Goal: Find specific fact: Find specific fact

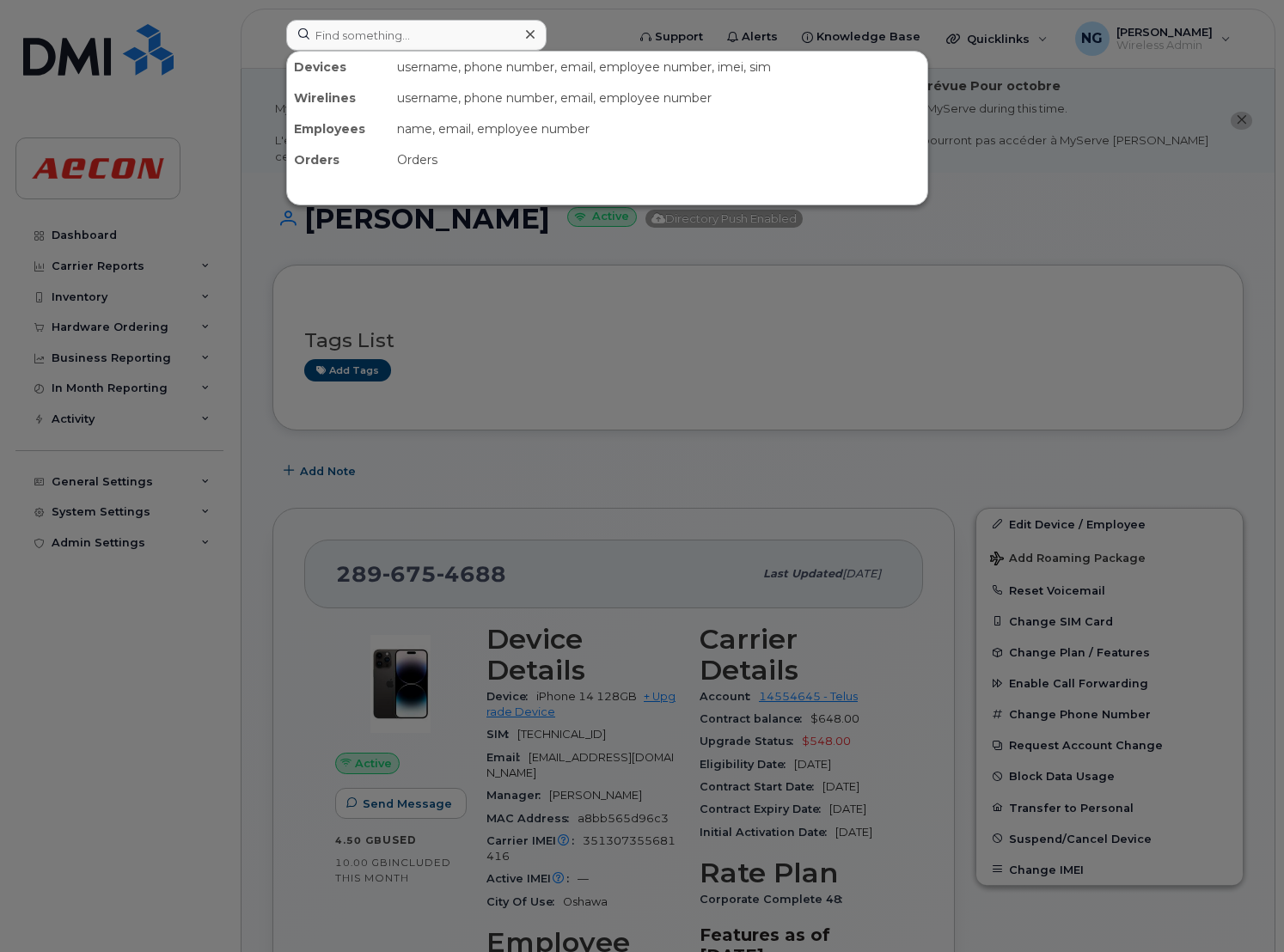
scroll to position [1933, 0]
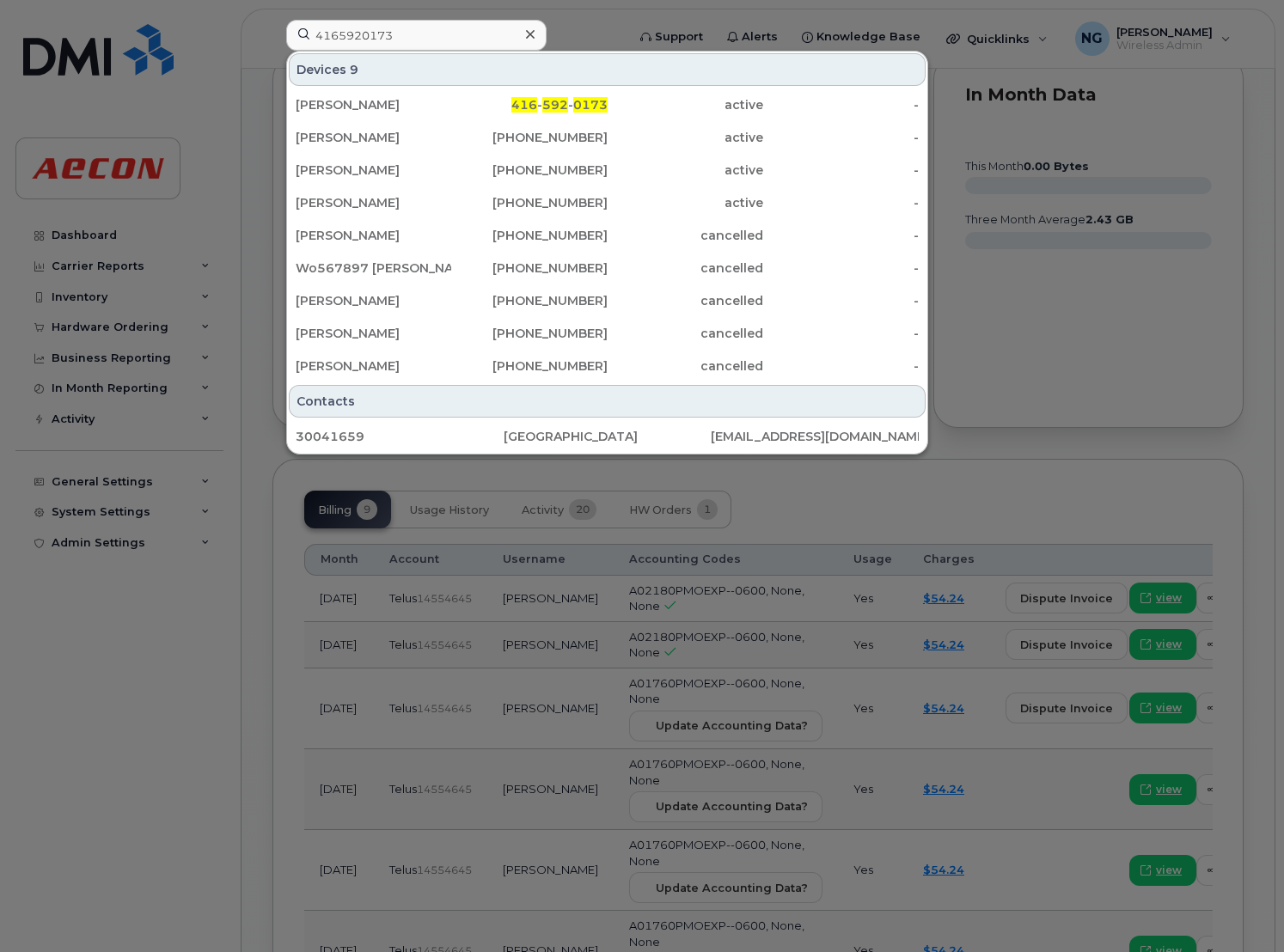
type input "4165920173"
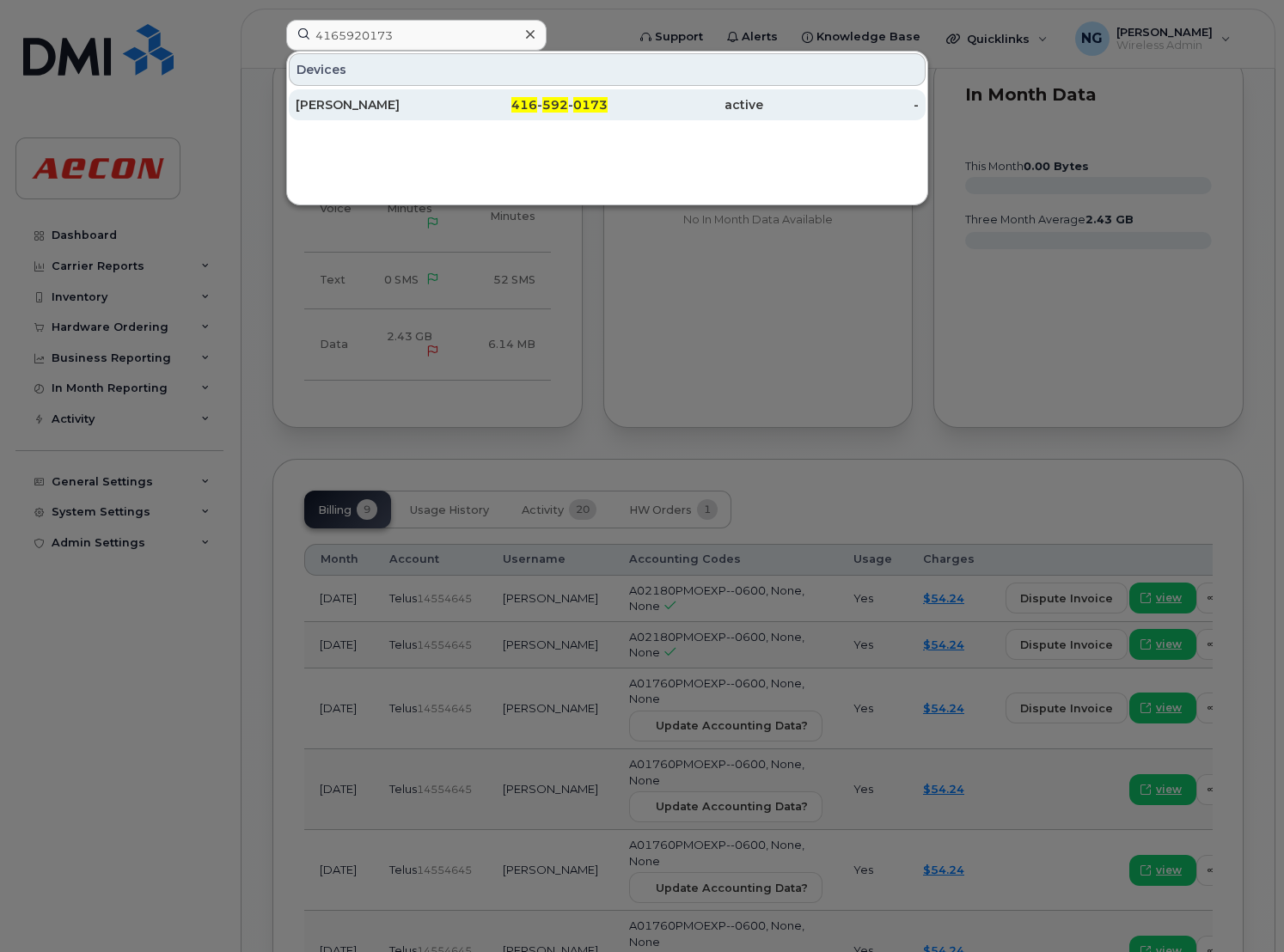
click at [481, 108] on div "416 - 592 - 0173" at bounding box center [529, 104] width 155 height 17
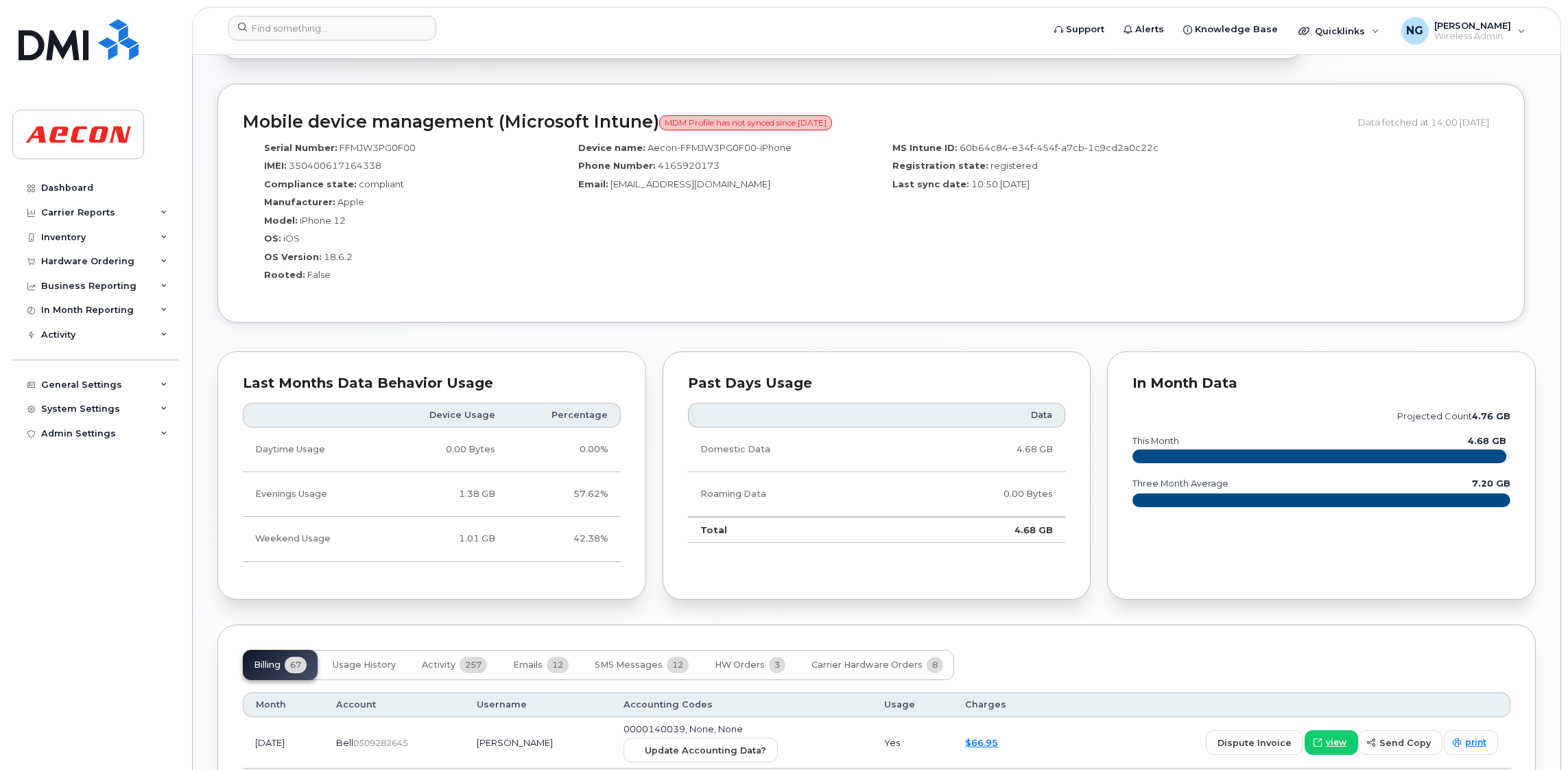
scroll to position [1234, 0]
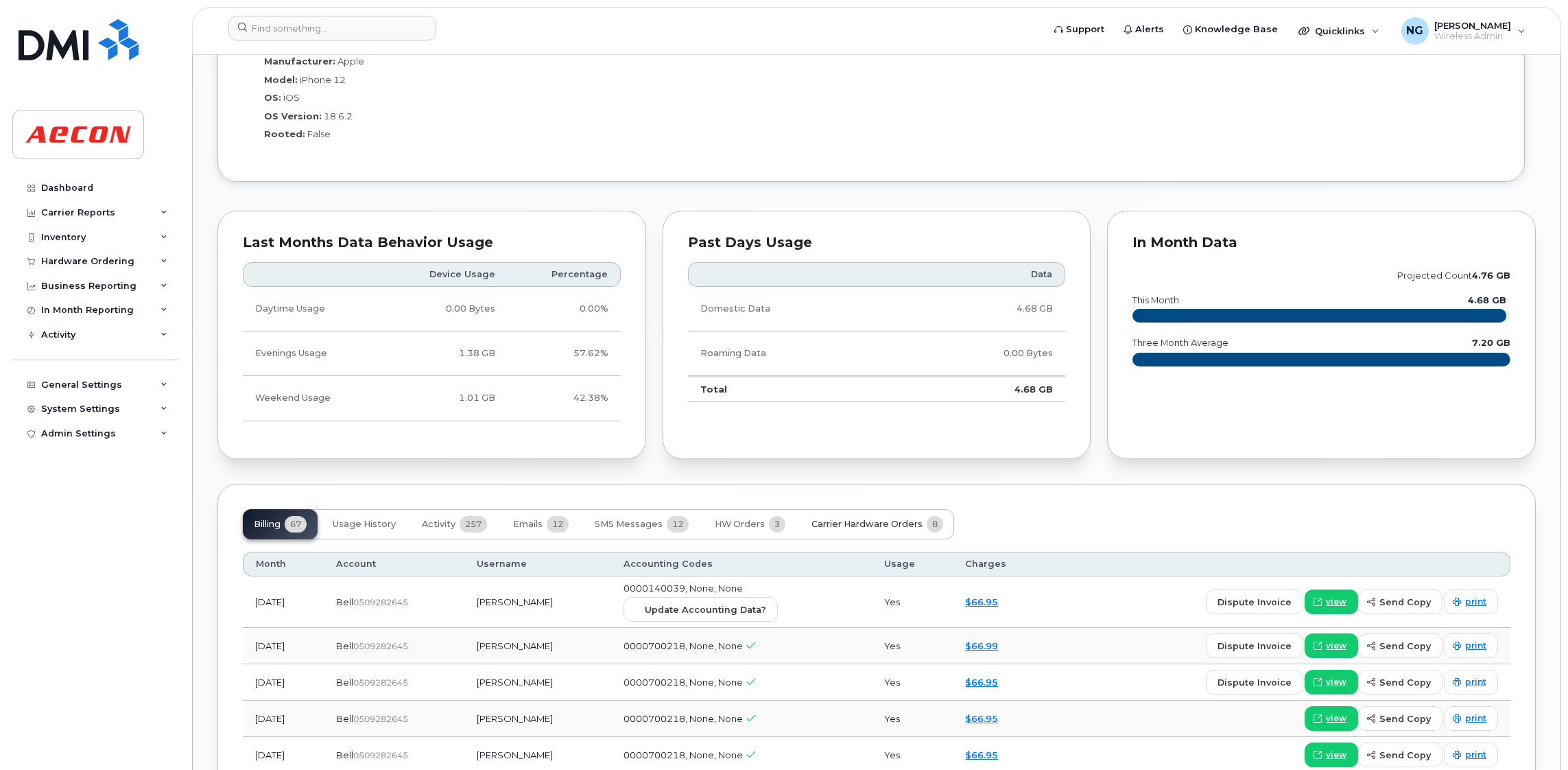
click at [864, 526] on span "Carrier Hardware Orders" at bounding box center [867, 524] width 111 height 11
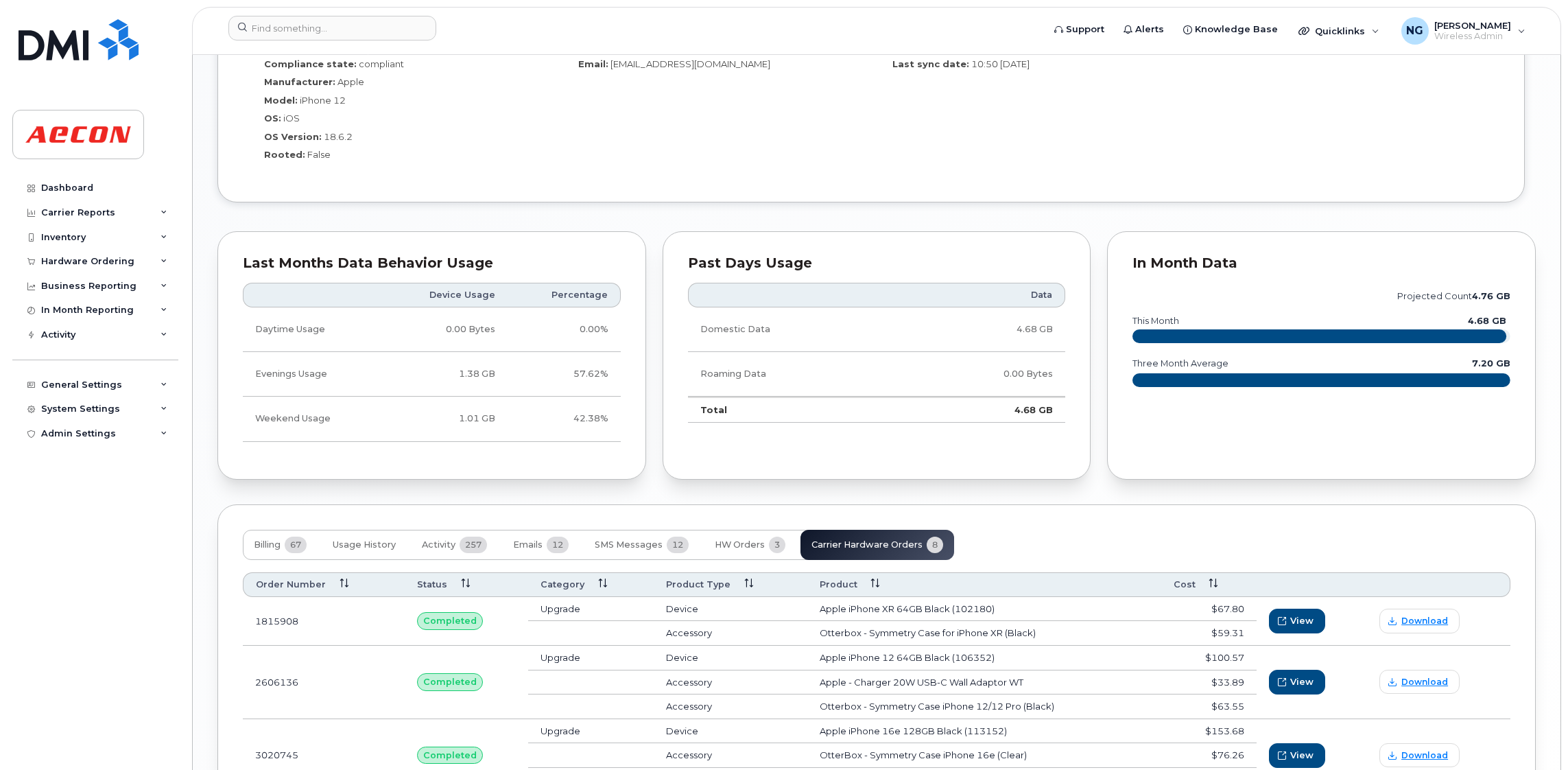
scroll to position [1346, 0]
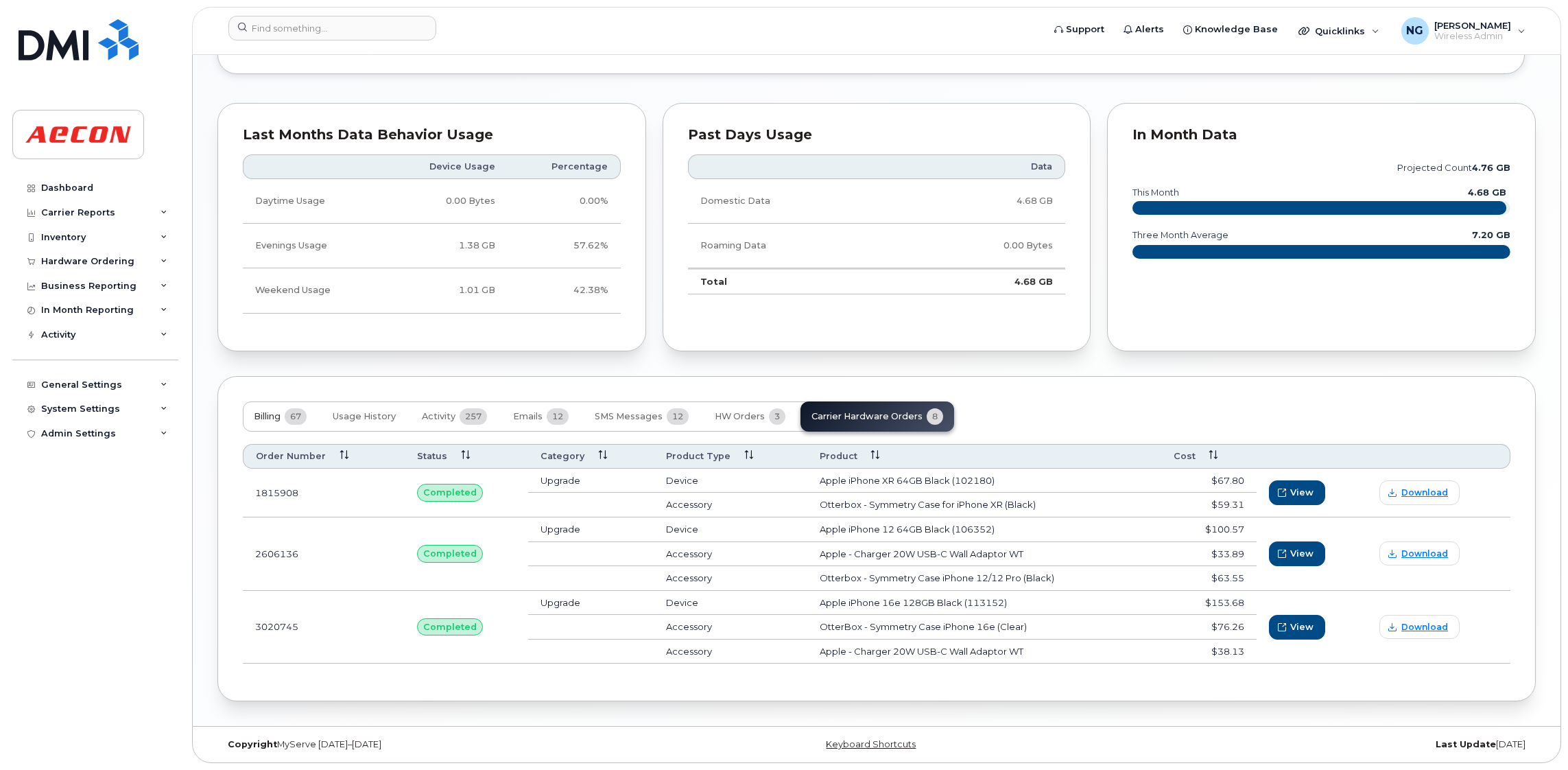
click at [281, 412] on span "Billing" at bounding box center [267, 417] width 27 height 11
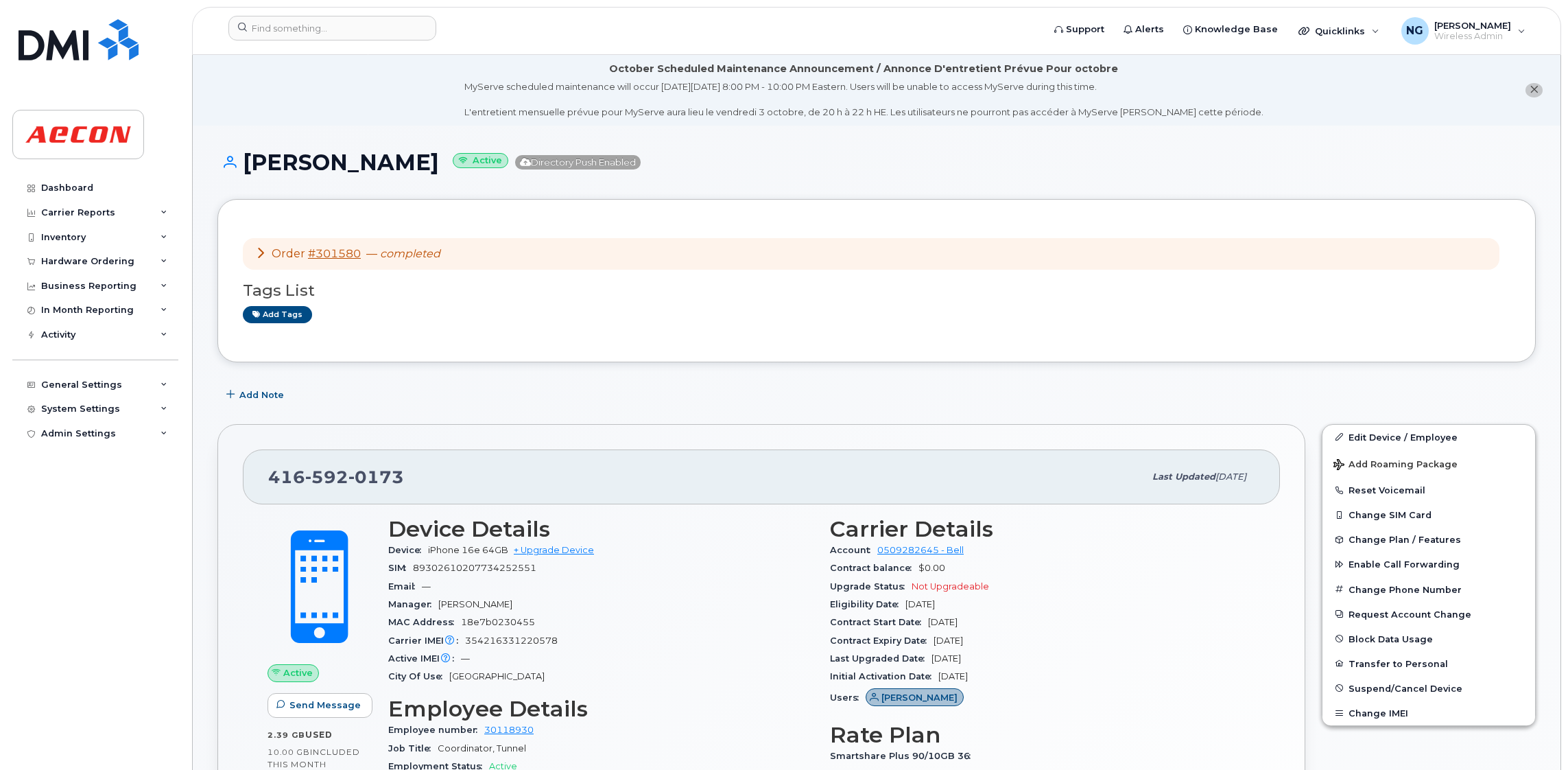
scroll to position [514, 0]
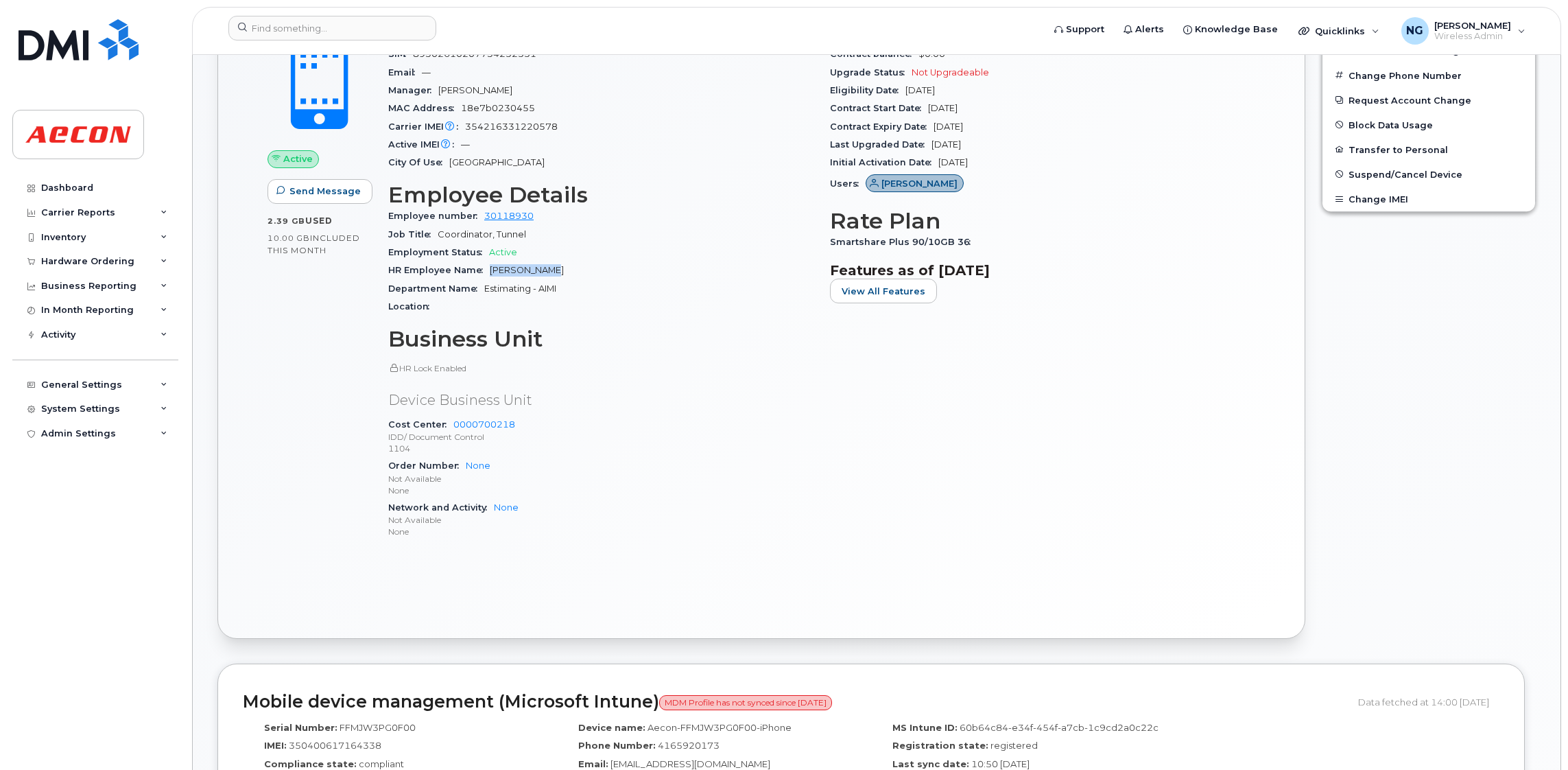
drag, startPoint x: 485, startPoint y: 268, endPoint x: 549, endPoint y: 270, distance: 64.0
click at [549, 270] on div "HR Employee Name [PERSON_NAME]" at bounding box center [601, 270] width 425 height 18
drag, startPoint x: 549, startPoint y: 270, endPoint x: 529, endPoint y: 272, distance: 20.1
copy span "[PERSON_NAME]"
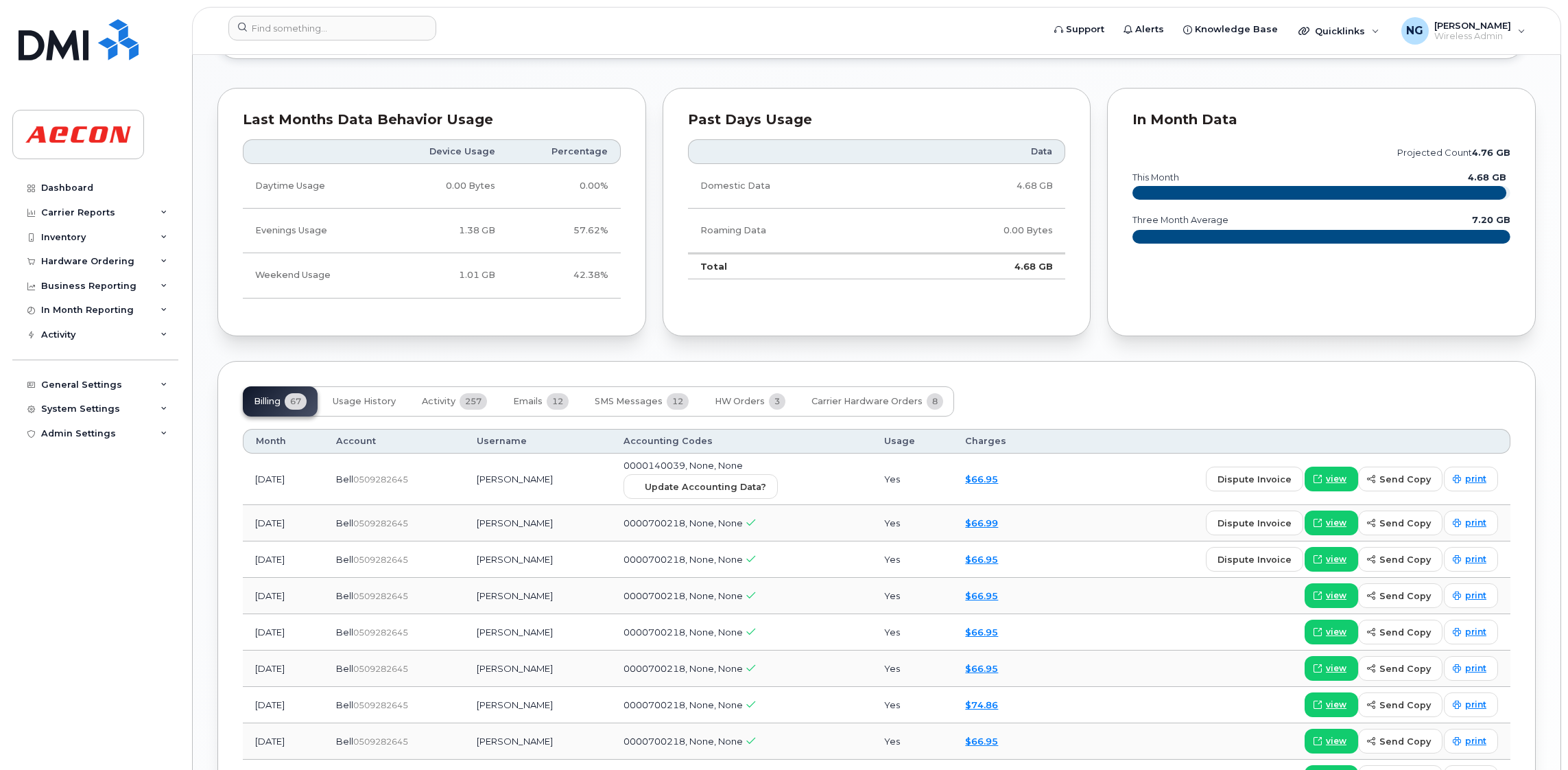
scroll to position [1441, 0]
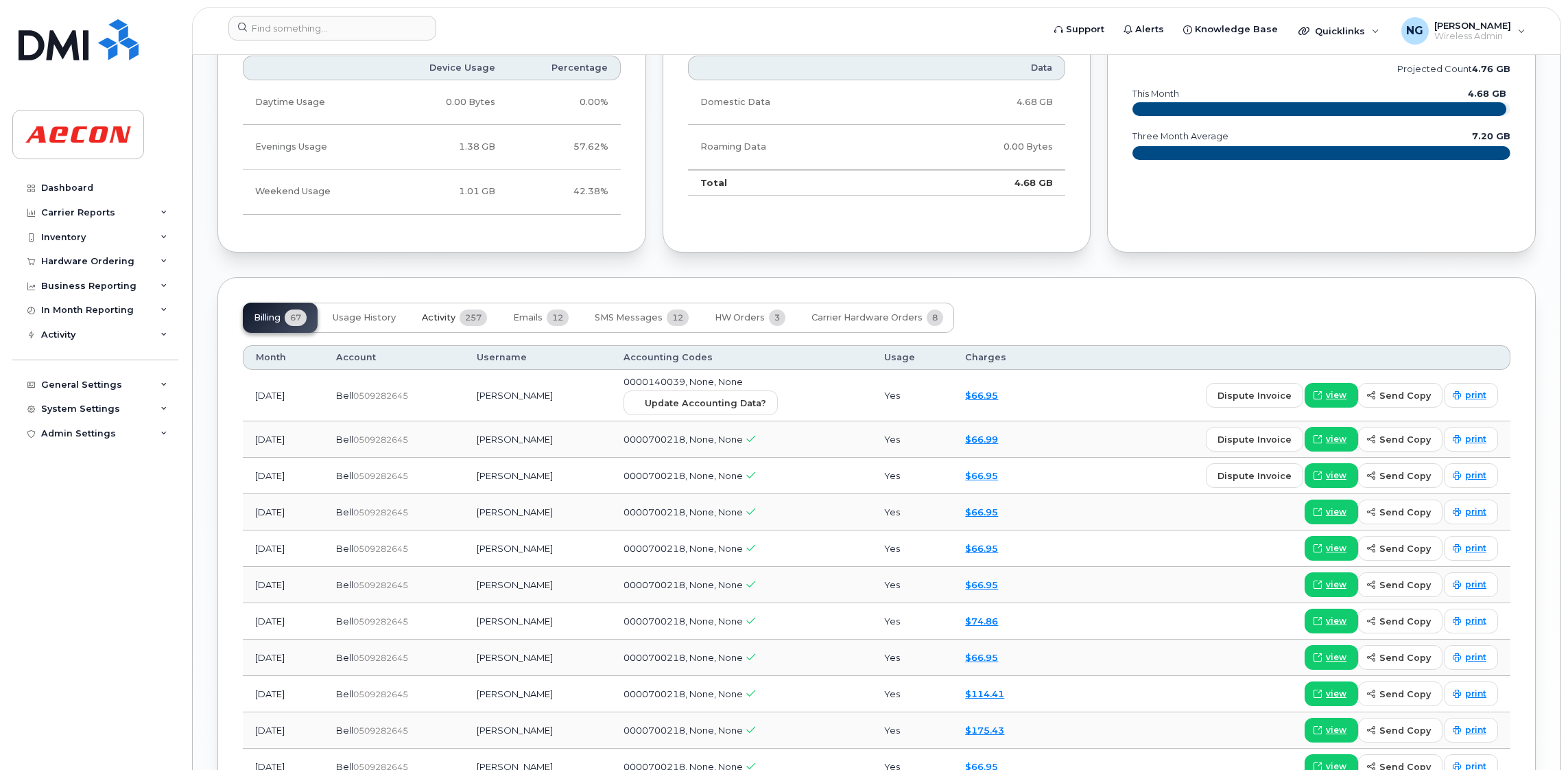
click at [441, 322] on span "Activity" at bounding box center [438, 317] width 34 height 11
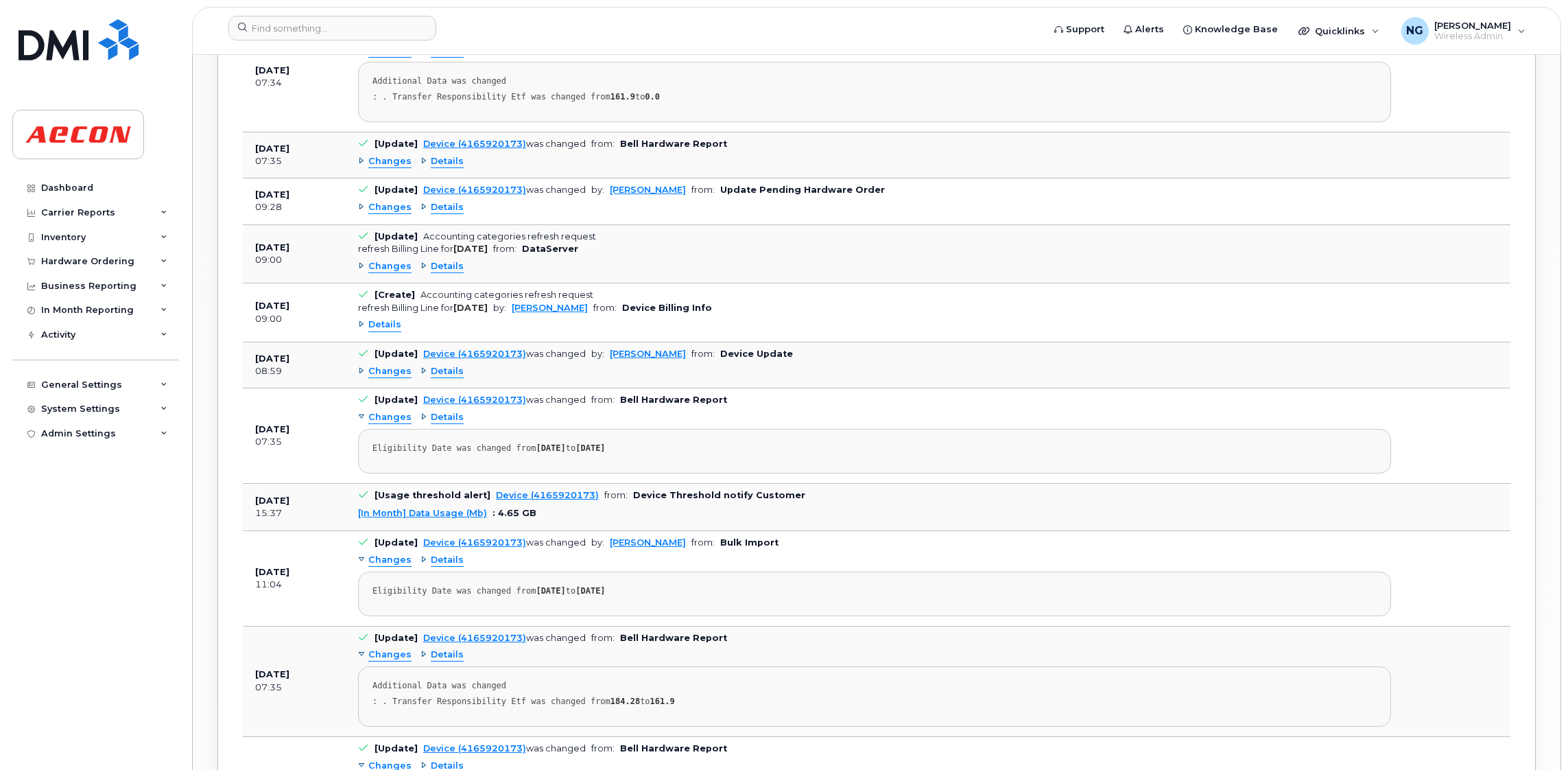
scroll to position [1852, 0]
